Goal: Information Seeking & Learning: Check status

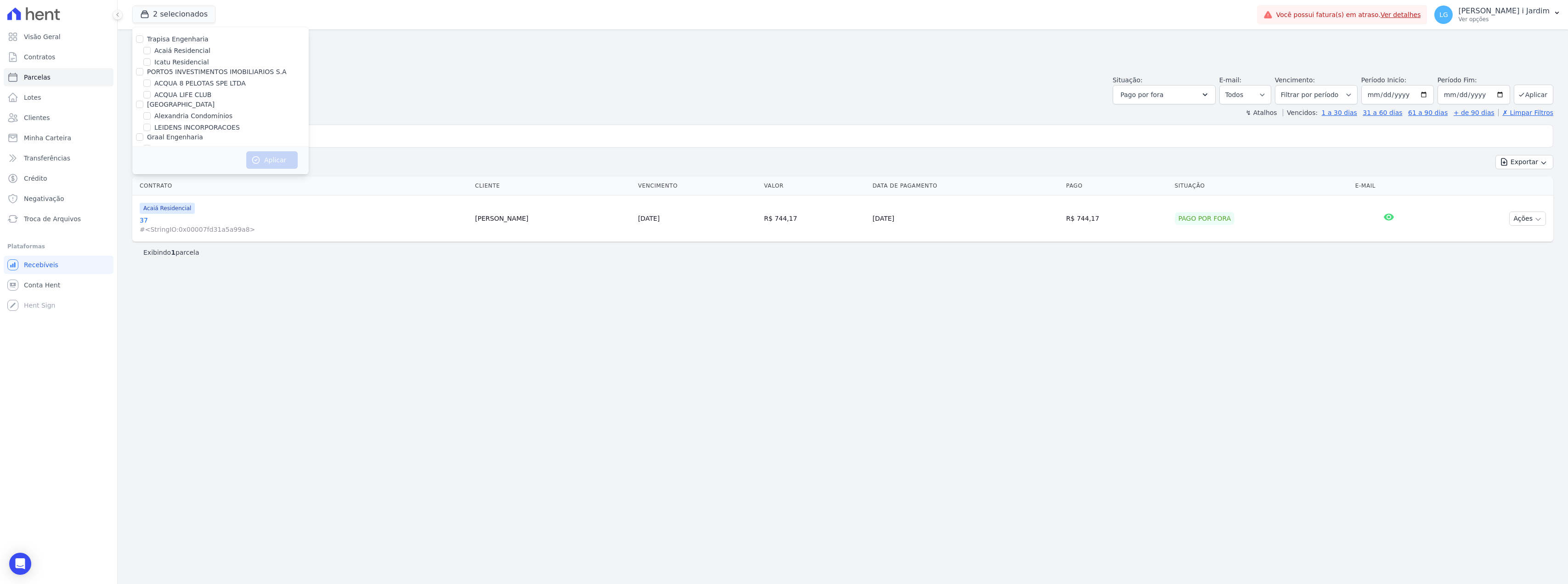
select select
click at [189, 120] on label "Residencial Estellencs - LBA" at bounding box center [199, 125] width 90 height 10
click at [151, 122] on input "Residencial Estellencs - LBA" at bounding box center [147, 125] width 7 height 7
checkbox input "true"
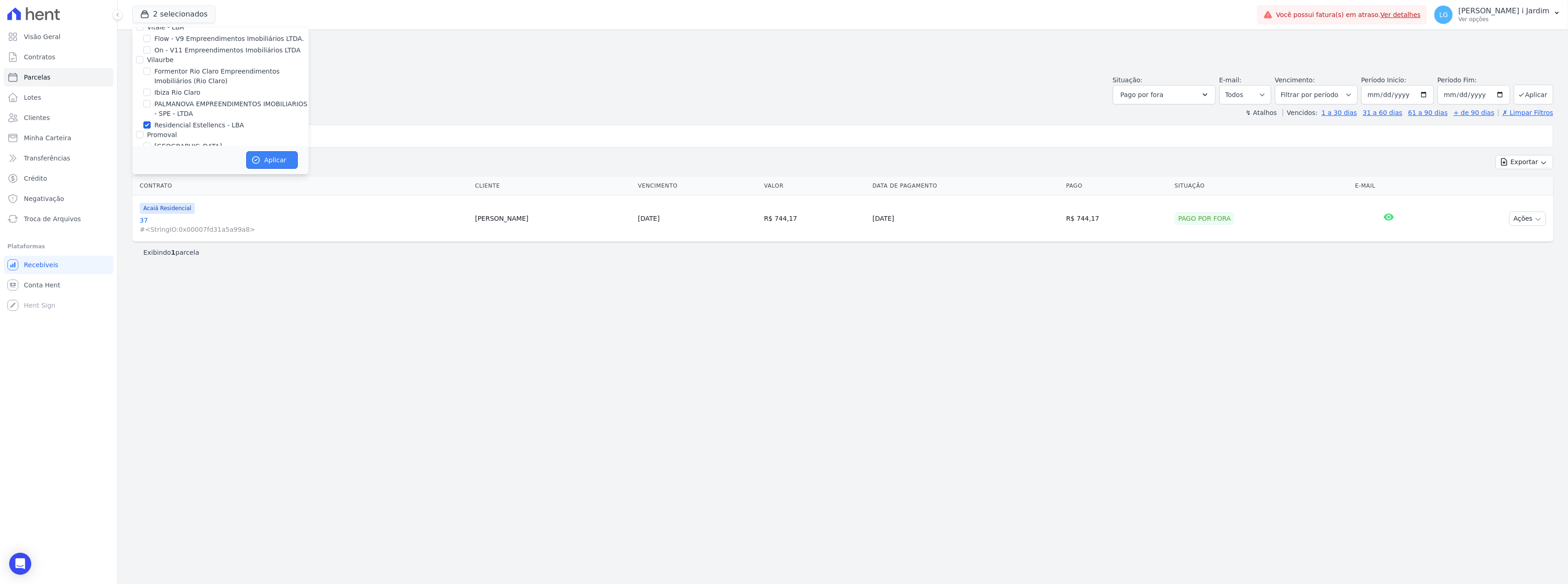
click at [271, 161] on button "Aplicar" at bounding box center [272, 160] width 52 height 17
select select
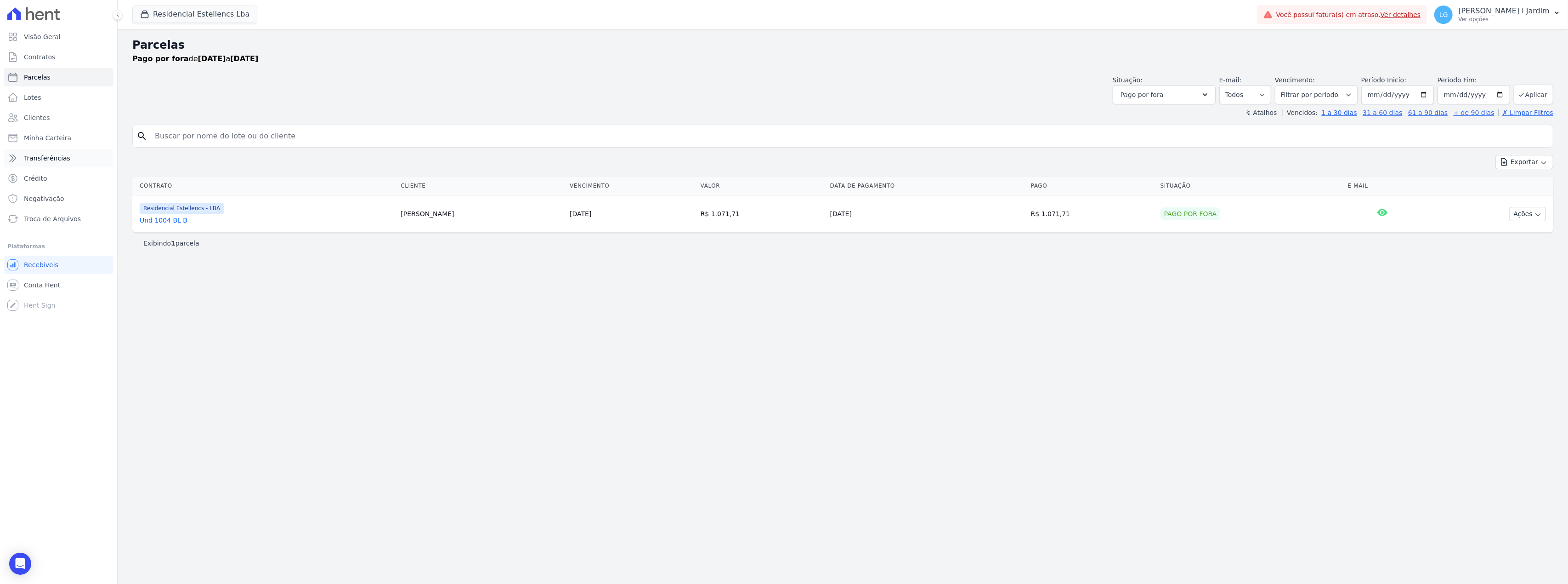
click at [34, 152] on link "Transferências" at bounding box center [58, 158] width 110 height 18
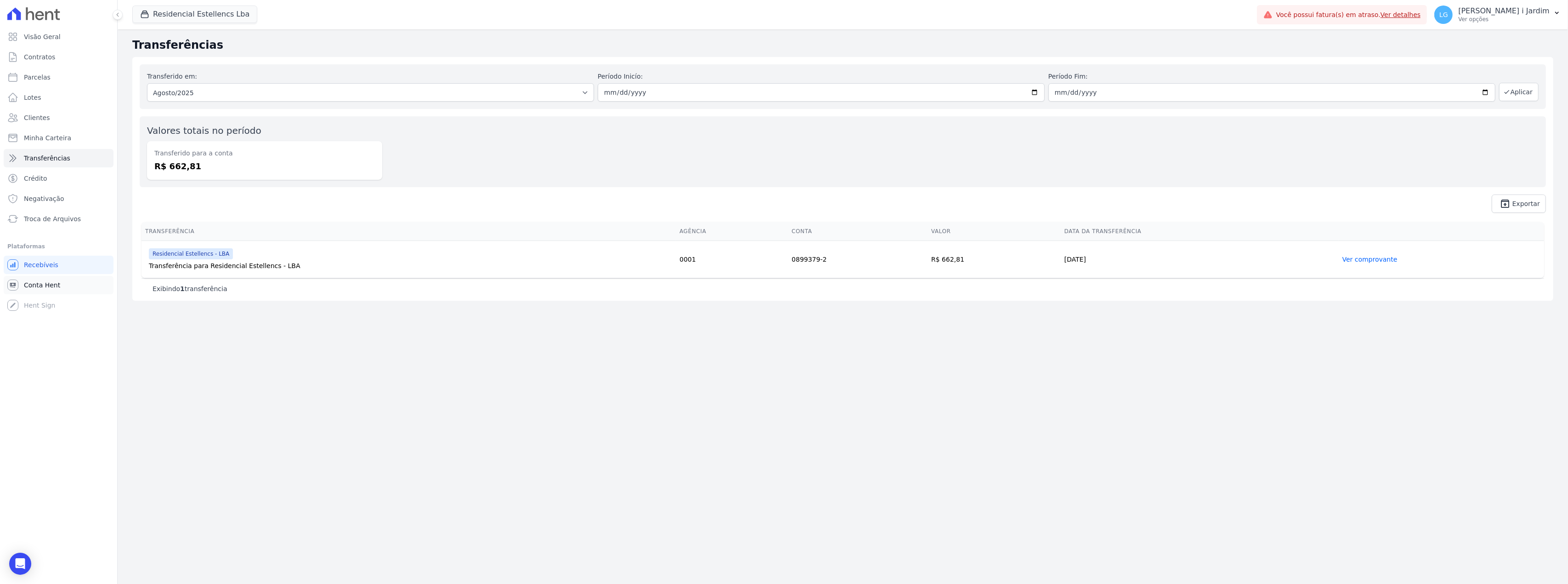
click at [43, 284] on span "Conta Hent" at bounding box center [42, 285] width 36 height 9
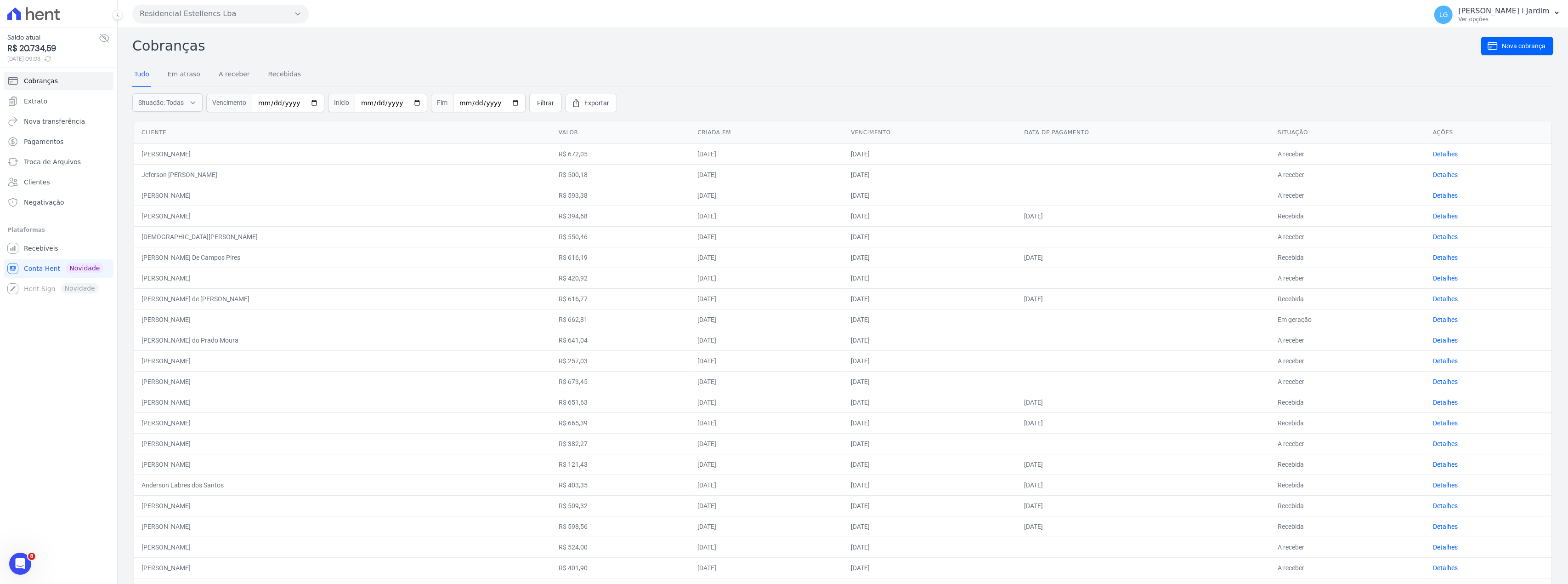
click at [673, 64] on nav "Tudo Em atraso A receber Recebidas" at bounding box center [843, 74] width 1421 height 23
click at [1070, 114] on form "Situação: Todas Em atraso A receber Recebidas Canceladas Vencimento Início Fim …" at bounding box center [843, 103] width 1421 height 33
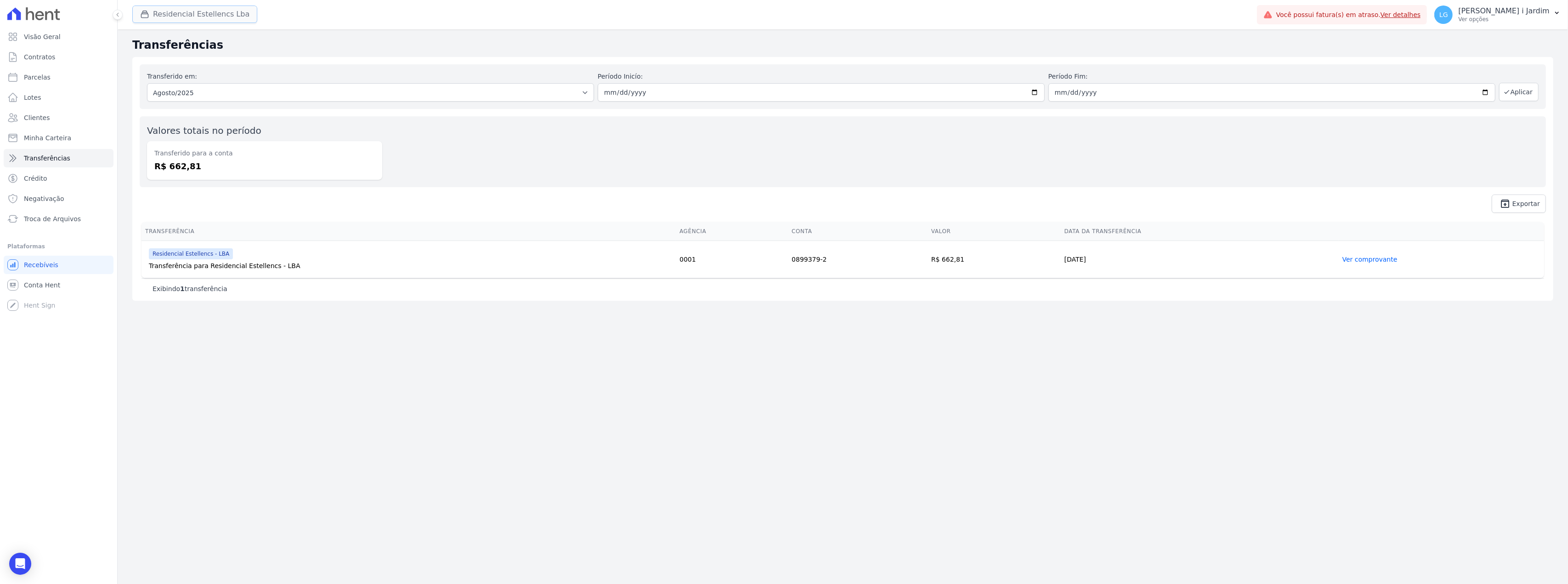
click at [187, 15] on button "Residencial Estellencs Lba" at bounding box center [195, 14] width 125 height 17
click at [185, 160] on label "Residencial Estellencs - LBA" at bounding box center [199, 165] width 90 height 10
click at [151, 160] on input "Residencial Estellencs - LBA" at bounding box center [147, 164] width 7 height 7
checkbox input "false"
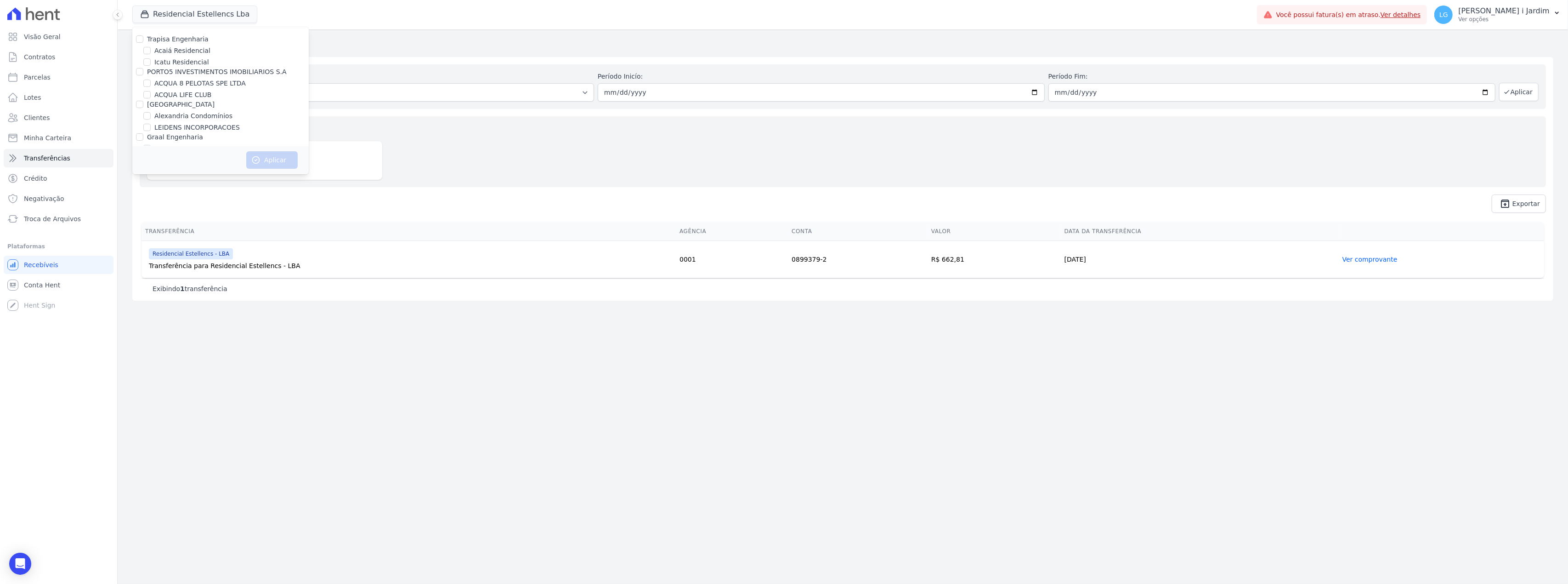
scroll to position [2244, 0]
click at [197, 142] on label "SOLAR DOS ARRUDAS 2" at bounding box center [193, 147] width 78 height 10
click at [151, 142] on input "SOLAR DOS ARRUDAS 2" at bounding box center [147, 146] width 7 height 7
checkbox input "true"
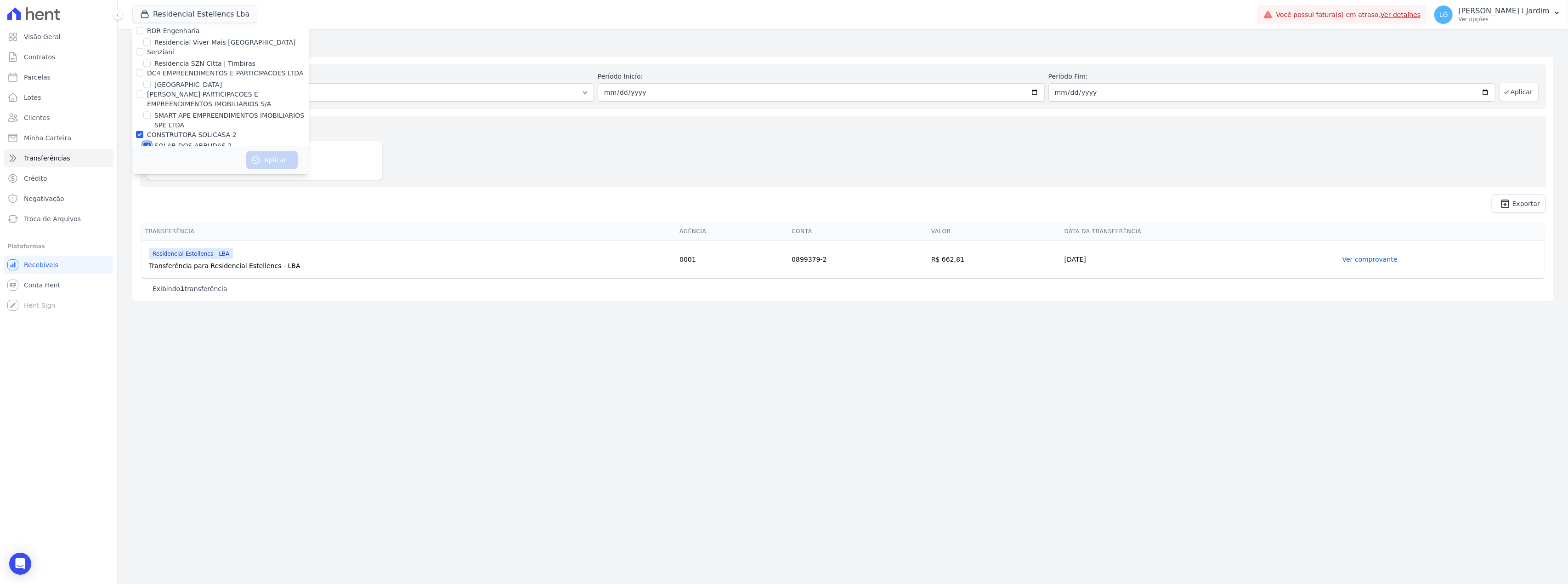
checkbox input "true"
click at [166, 112] on label "QUATA EMPREENDIMENTOS IMOBILIARIOS SPE LTDA" at bounding box center [232, 103] width 155 height 19
click at [151, 102] on input "QUATA EMPREENDIMENTOS IMOBILIARIOS SPE LTDA" at bounding box center [147, 98] width 7 height 7
click at [166, 105] on label "QUATA EMPREENDIMENTOS IMOBILIARIOS SPE LTDA" at bounding box center [232, 103] width 155 height 19
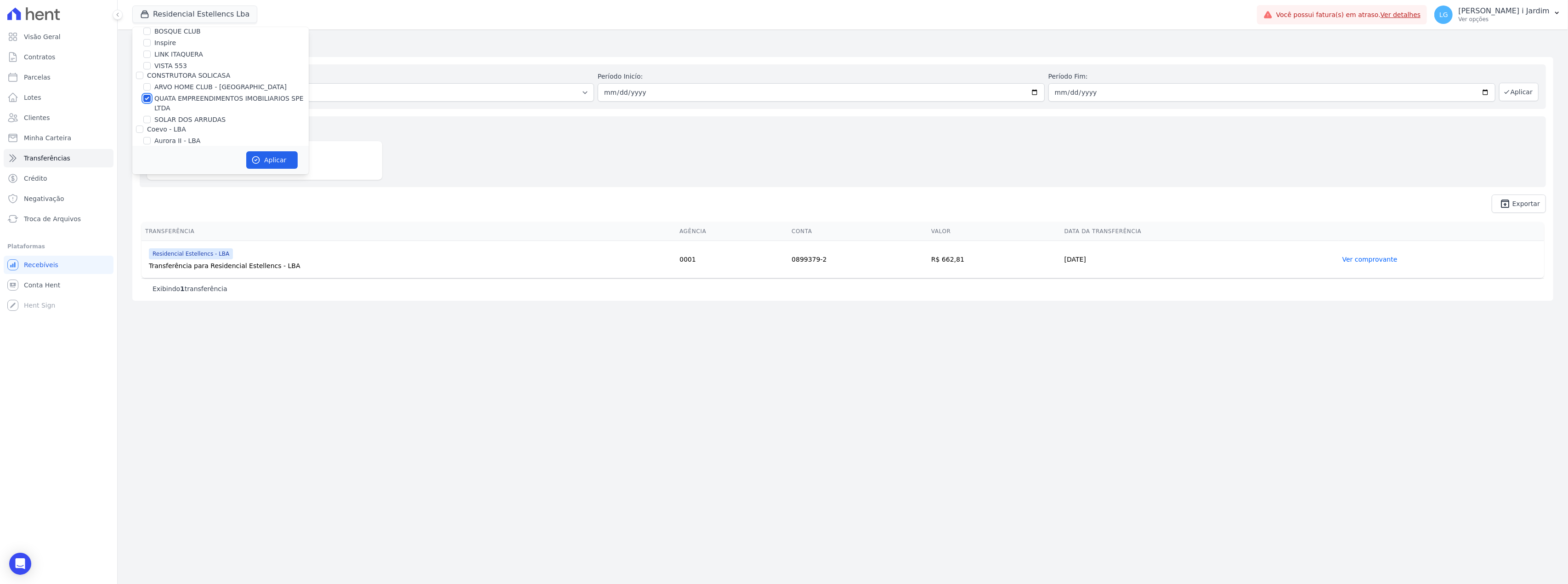
click at [151, 102] on input "QUATA EMPREENDIMENTOS IMOBILIARIOS SPE LTDA" at bounding box center [147, 98] width 7 height 7
checkbox input "false"
click at [164, 116] on label "SOLAR DOS ARRUDAS" at bounding box center [190, 120] width 71 height 10
click at [151, 116] on input "SOLAR DOS ARRUDAS" at bounding box center [147, 120] width 7 height 7
checkbox input "true"
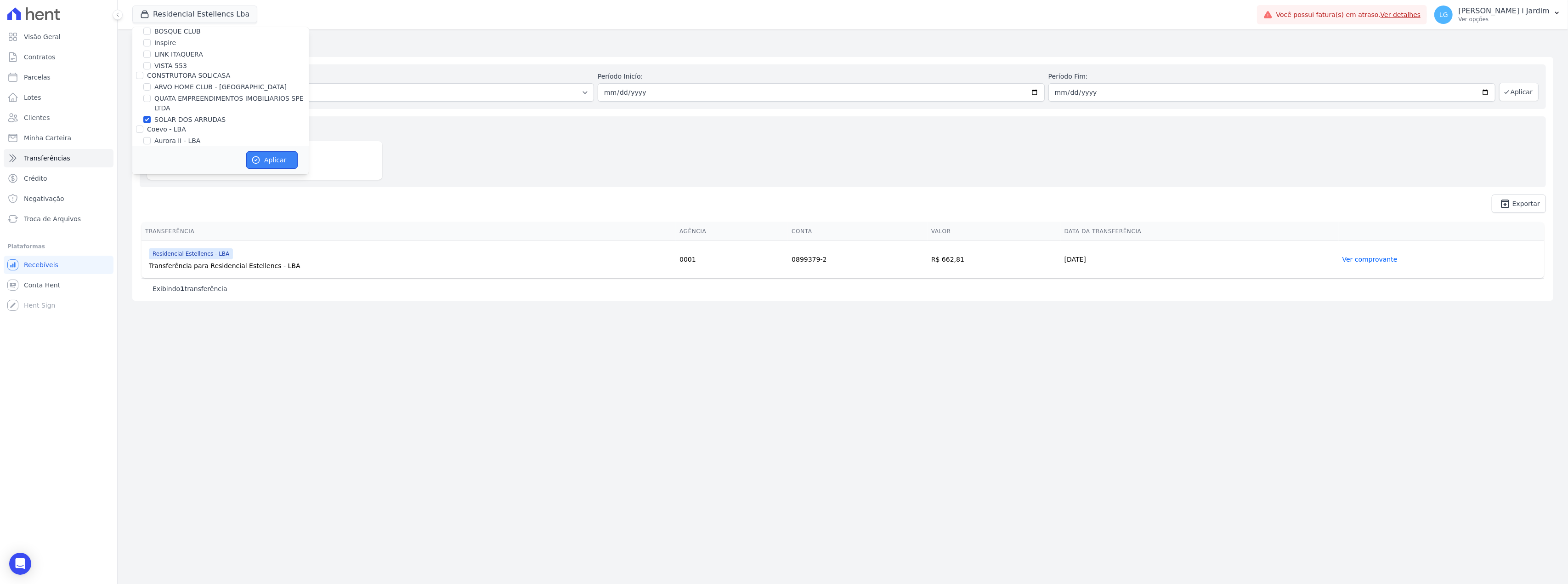
click at [265, 164] on button "Aplicar" at bounding box center [272, 160] width 52 height 17
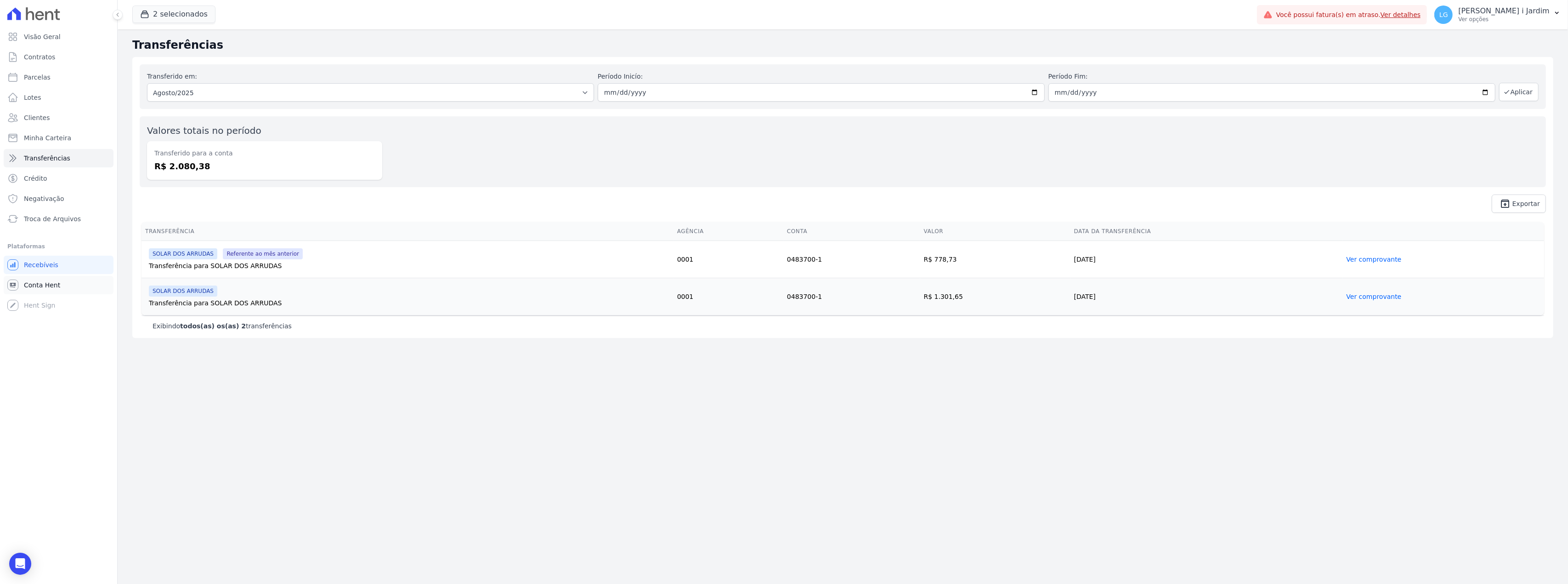
click at [36, 293] on link "Conta Hent" at bounding box center [58, 285] width 110 height 18
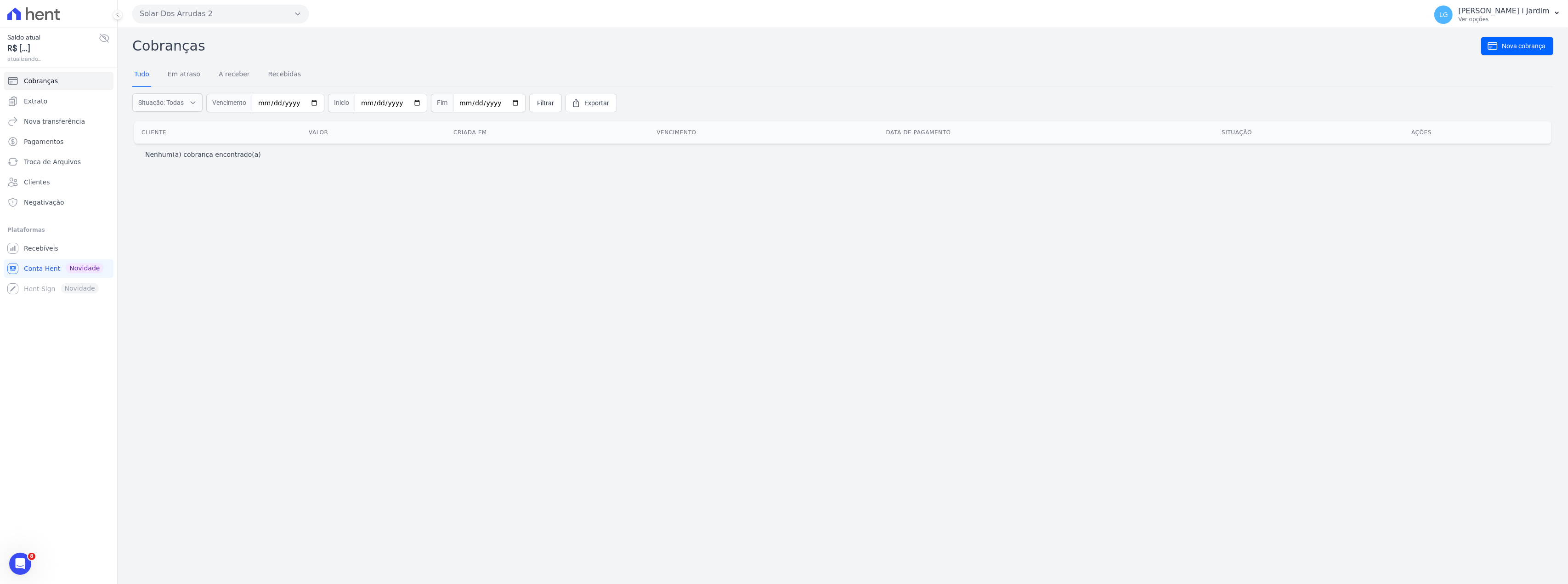
click at [110, 41] on div "Saldo atual R$ [...] atualizando..." at bounding box center [58, 48] width 117 height 41
click at [103, 37] on icon at bounding box center [104, 37] width 9 height 8
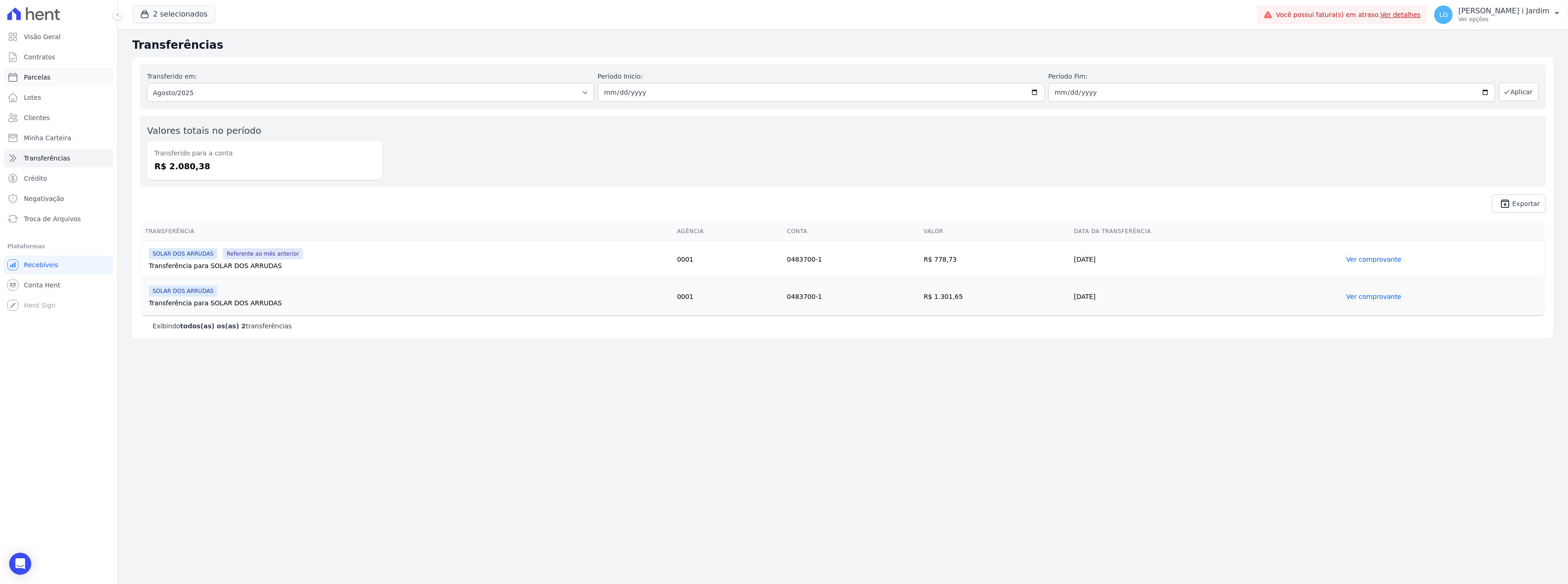
click at [65, 76] on link "Parcelas" at bounding box center [58, 77] width 110 height 18
select select
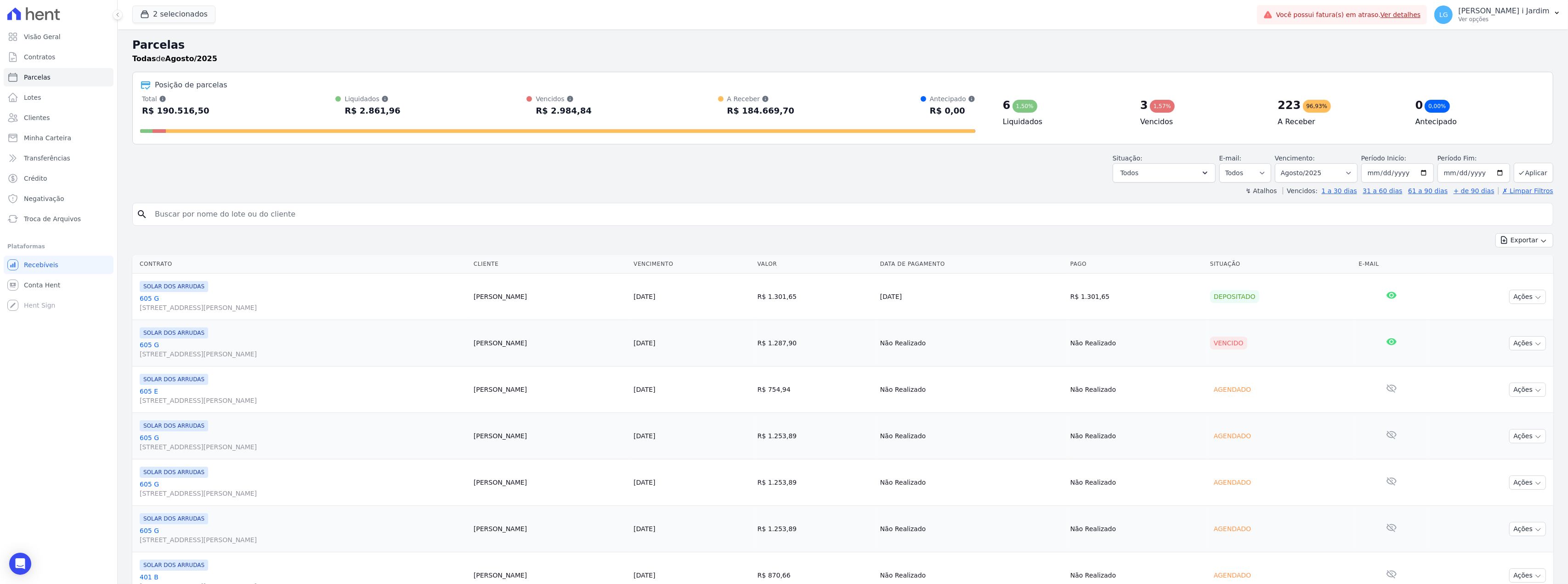
click at [423, 208] on input "search" at bounding box center [849, 214] width 1400 height 18
click at [522, 153] on div "Situação: Agendado Em Aberto Pago Processando Cancelado Vencido Transferindo De…" at bounding box center [843, 166] width 1421 height 33
click at [1154, 56] on div "Todas de Agosto/2025" at bounding box center [843, 59] width 1421 height 11
click at [88, 39] on link "Visão Geral" at bounding box center [58, 37] width 110 height 18
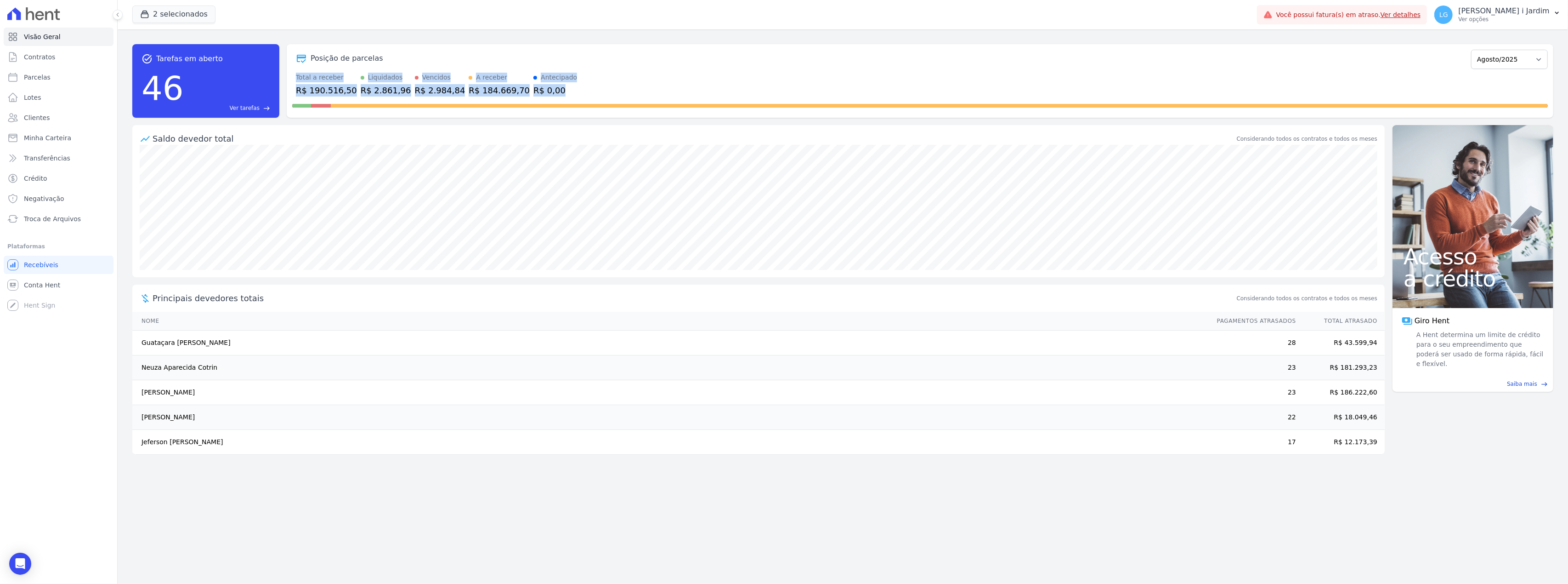
drag, startPoint x: 295, startPoint y: 76, endPoint x: 532, endPoint y: 91, distance: 237.5
click at [532, 91] on div "Total a receber R$ 190.516,50 Liquidados R$ 2.861,96 Vencidos R$ 2.984,84 A rec…" at bounding box center [920, 84] width 1256 height 24
click at [535, 93] on div "R$ 0,00" at bounding box center [555, 90] width 44 height 12
click at [23, 164] on link "Transferências" at bounding box center [58, 158] width 110 height 18
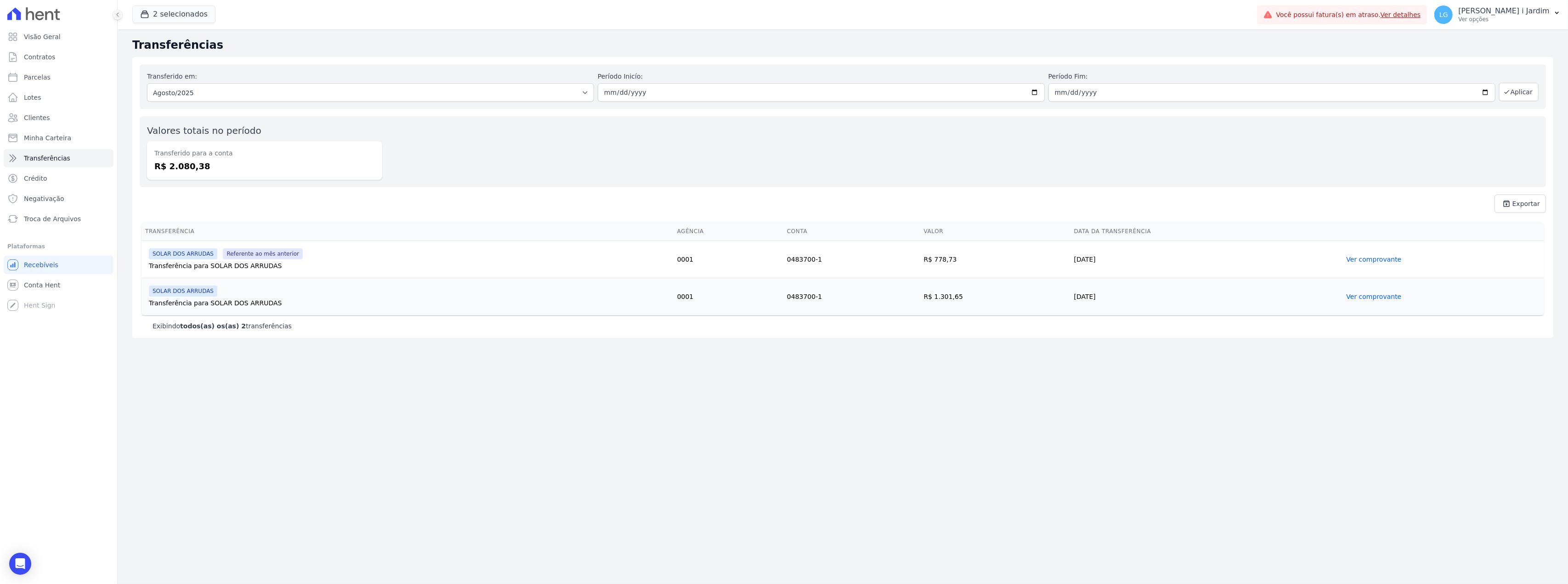
click at [169, 169] on dd "R$ 2.080,38" at bounding box center [265, 166] width 220 height 12
copy dd "2.080,38"
click at [69, 291] on div "Você não possui Hent Sign ativado. Para saber mais, fale com a equipe Hent." at bounding box center [106, 307] width 114 height 37
click at [72, 284] on link "Conta Hent" at bounding box center [58, 285] width 110 height 18
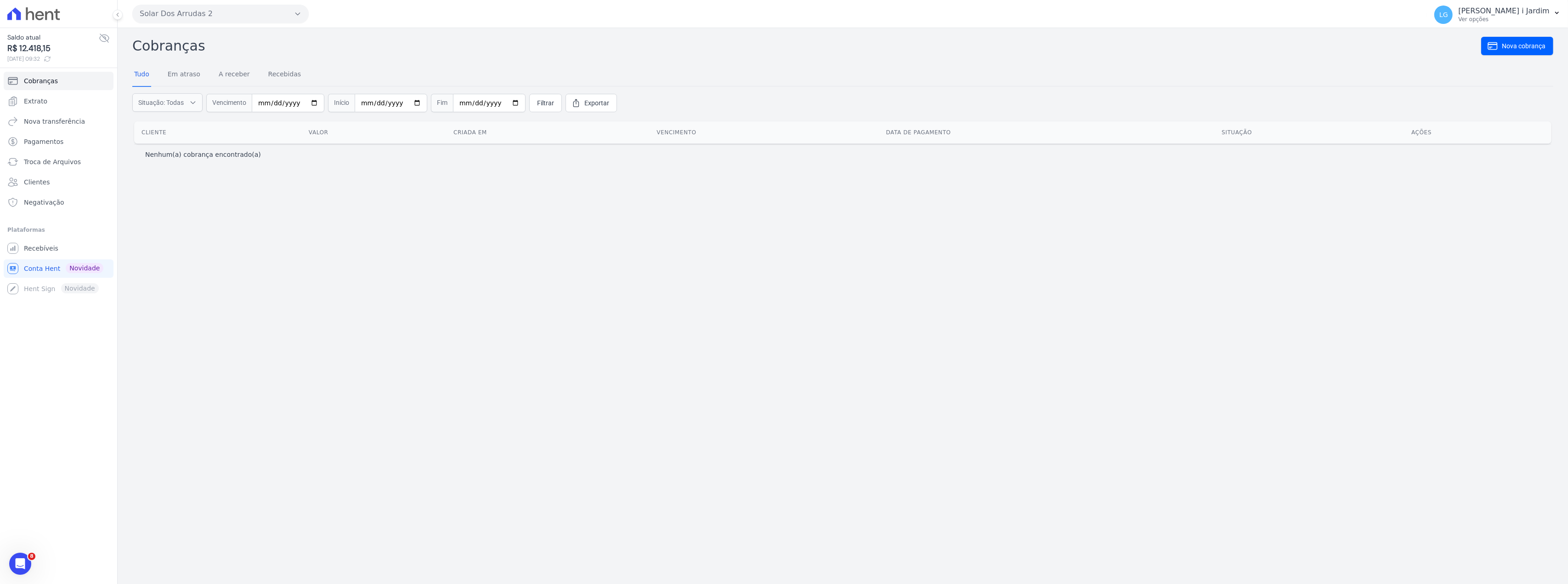
drag, startPoint x: 53, startPoint y: 50, endPoint x: 17, endPoint y: 50, distance: 36.0
click at [17, 50] on span "R$ 12.418,15" at bounding box center [53, 49] width 91 height 12
copy span "12.418,15"
